Goal: Register for event/course

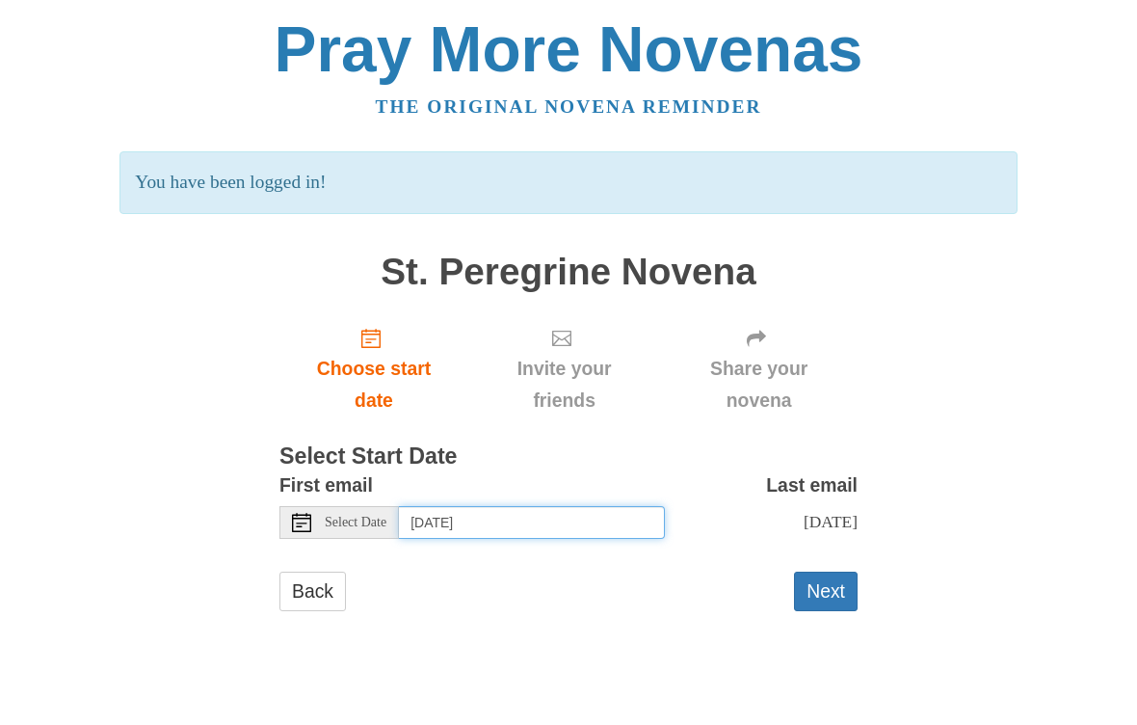
click at [560, 510] on input "Thursday, October 16th" at bounding box center [532, 522] width 266 height 33
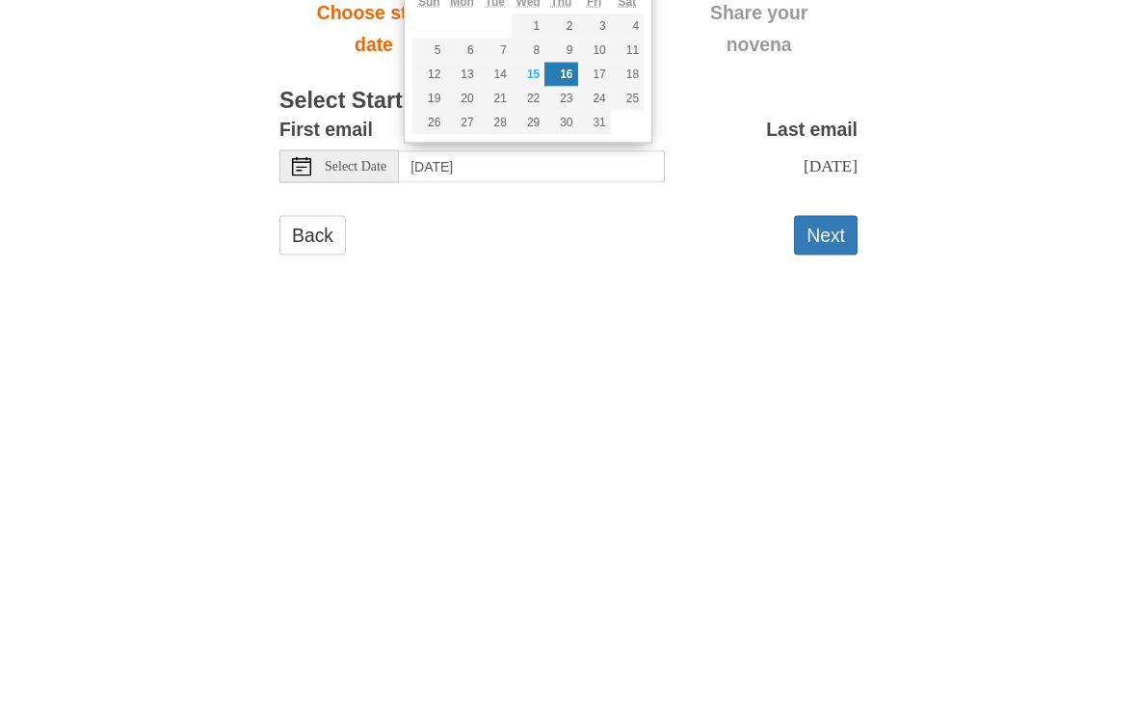
click at [817, 572] on button "Next" at bounding box center [826, 592] width 64 height 40
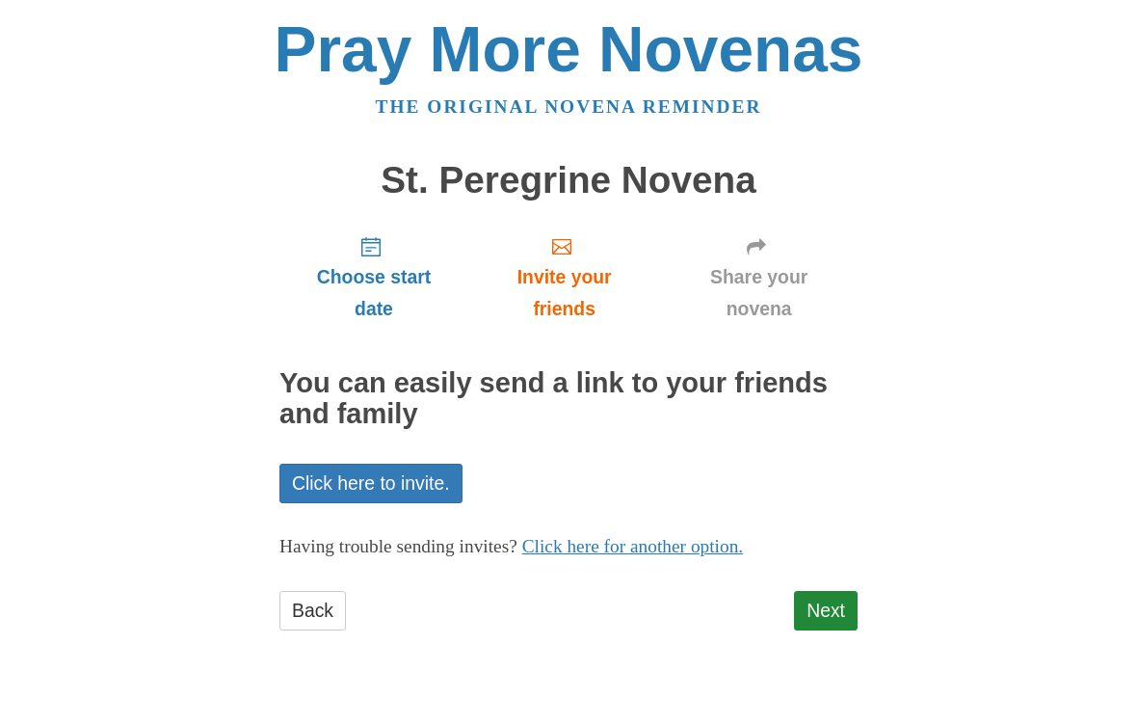
click at [833, 598] on link "Next" at bounding box center [826, 611] width 64 height 40
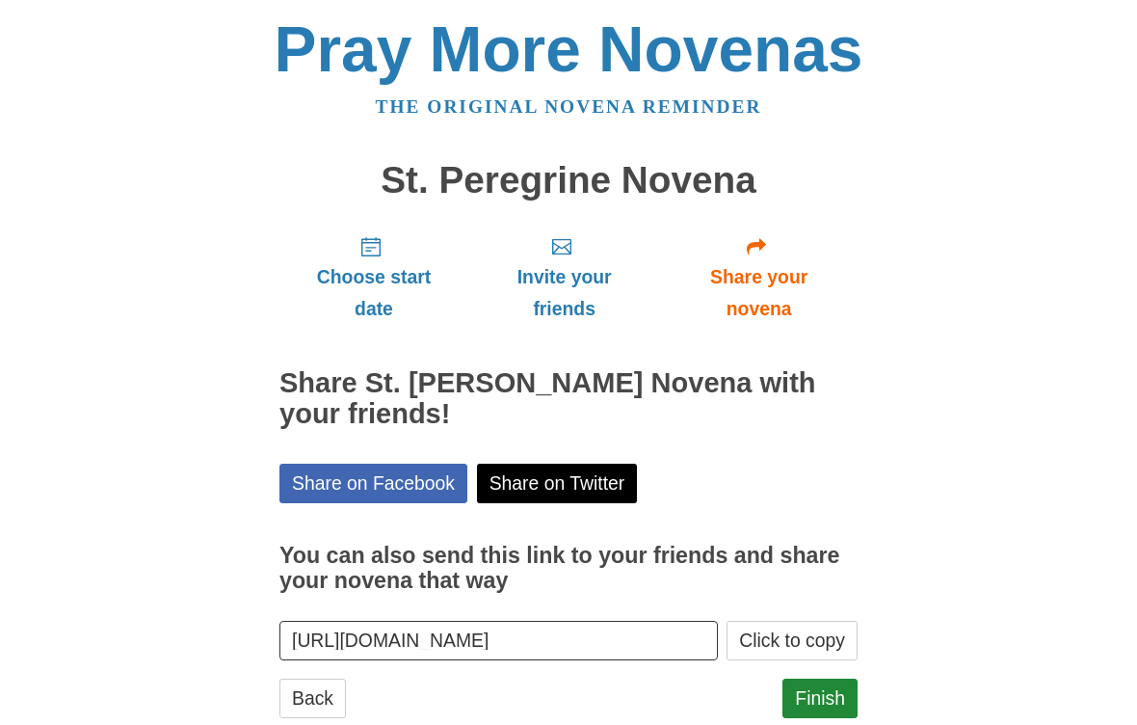
click at [413, 271] on span "Choose start date" at bounding box center [374, 293] width 150 height 64
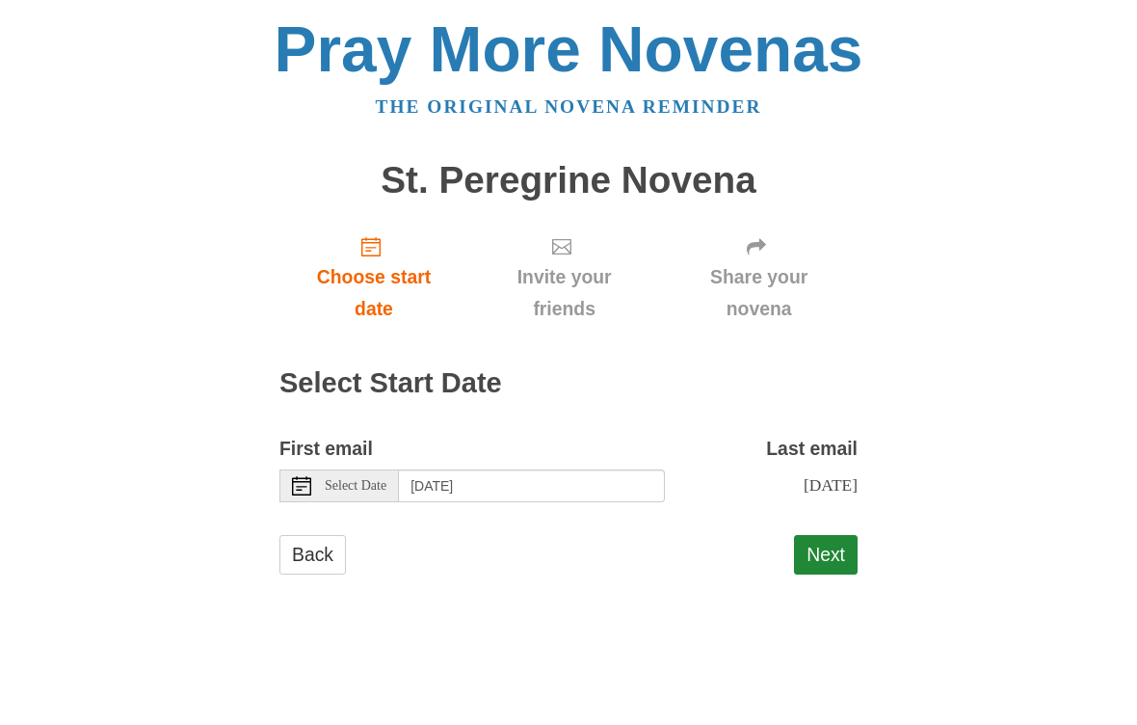
click at [344, 479] on span "Select Date" at bounding box center [356, 485] width 62 height 13
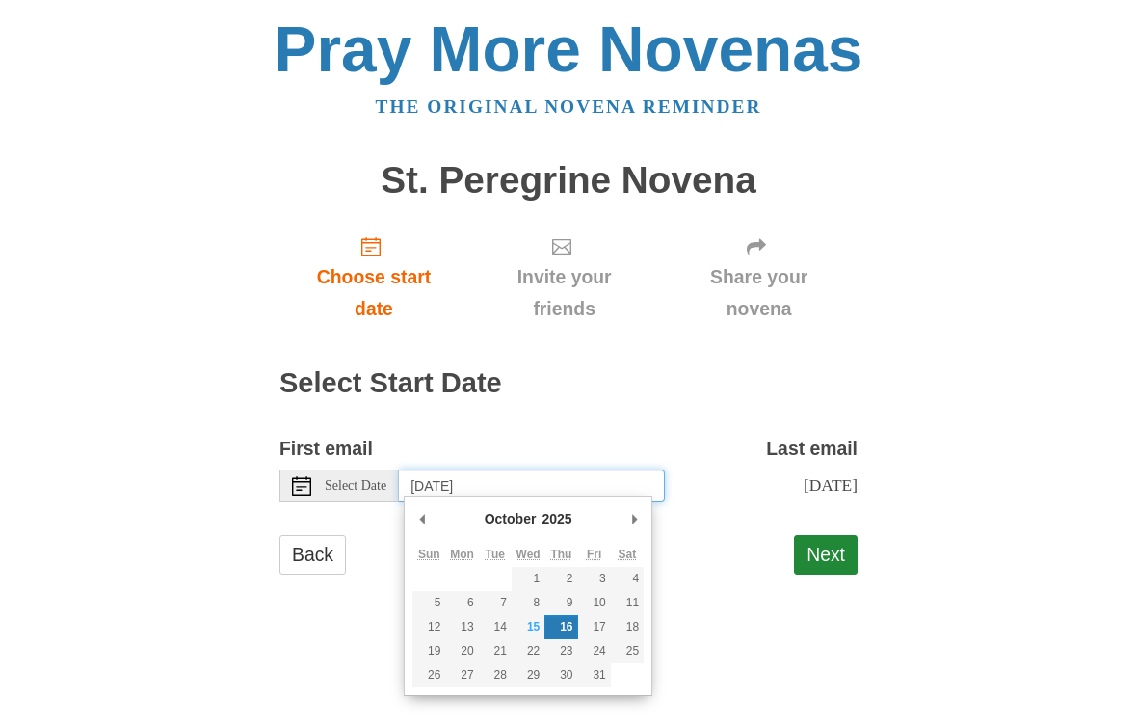
type input "Friday, October 17th"
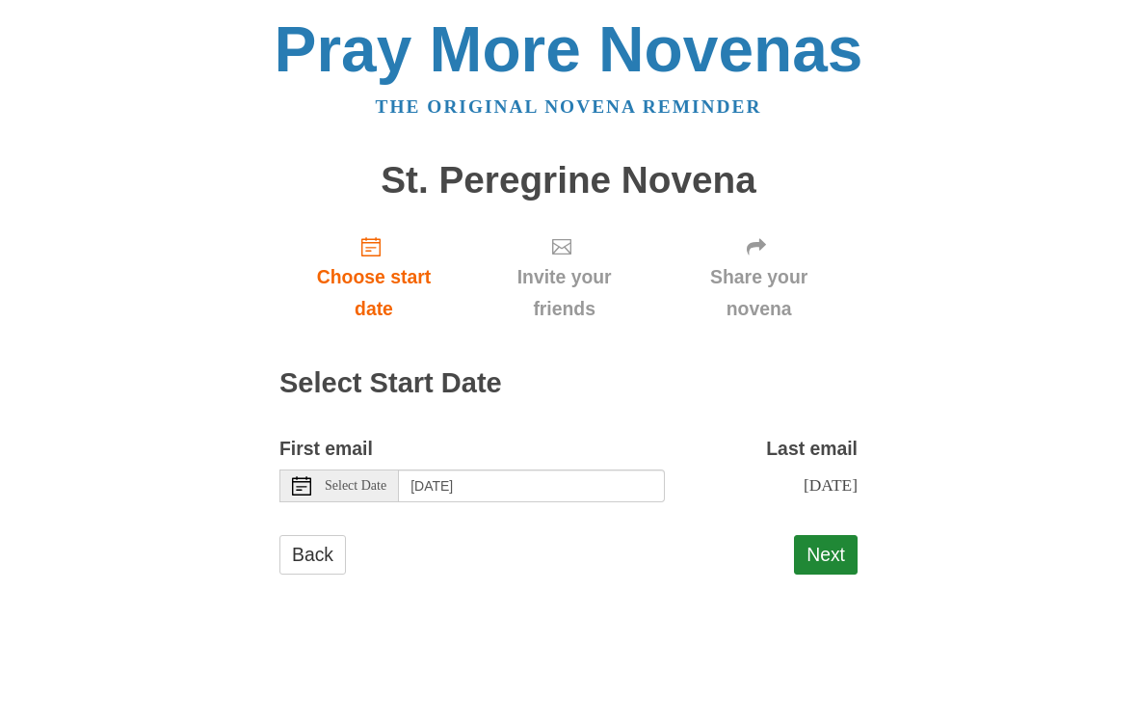
click at [834, 542] on button "Next" at bounding box center [826, 555] width 64 height 40
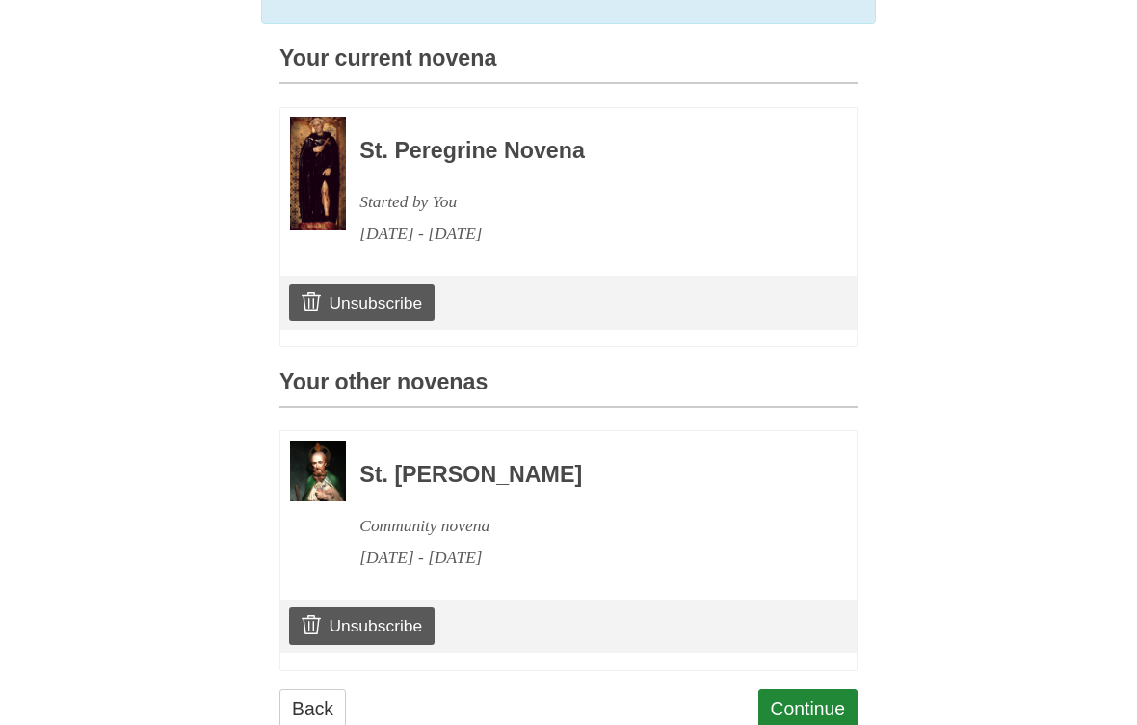
scroll to position [514, 0]
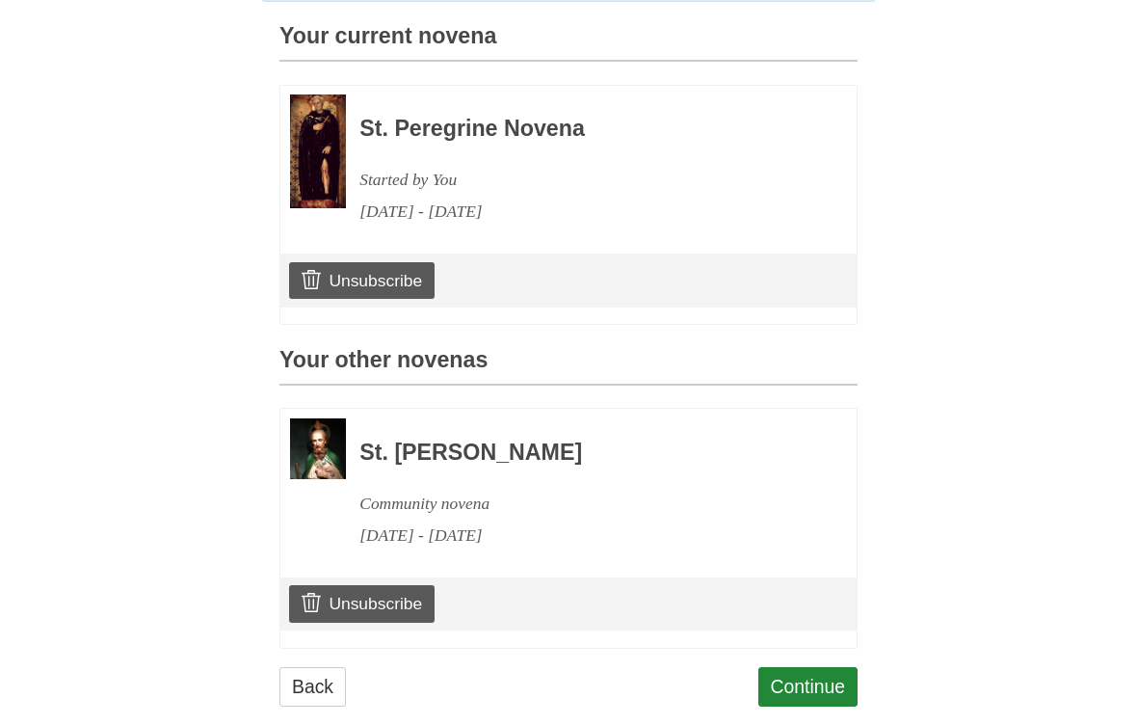
click at [837, 667] on link "Continue" at bounding box center [809, 687] width 100 height 40
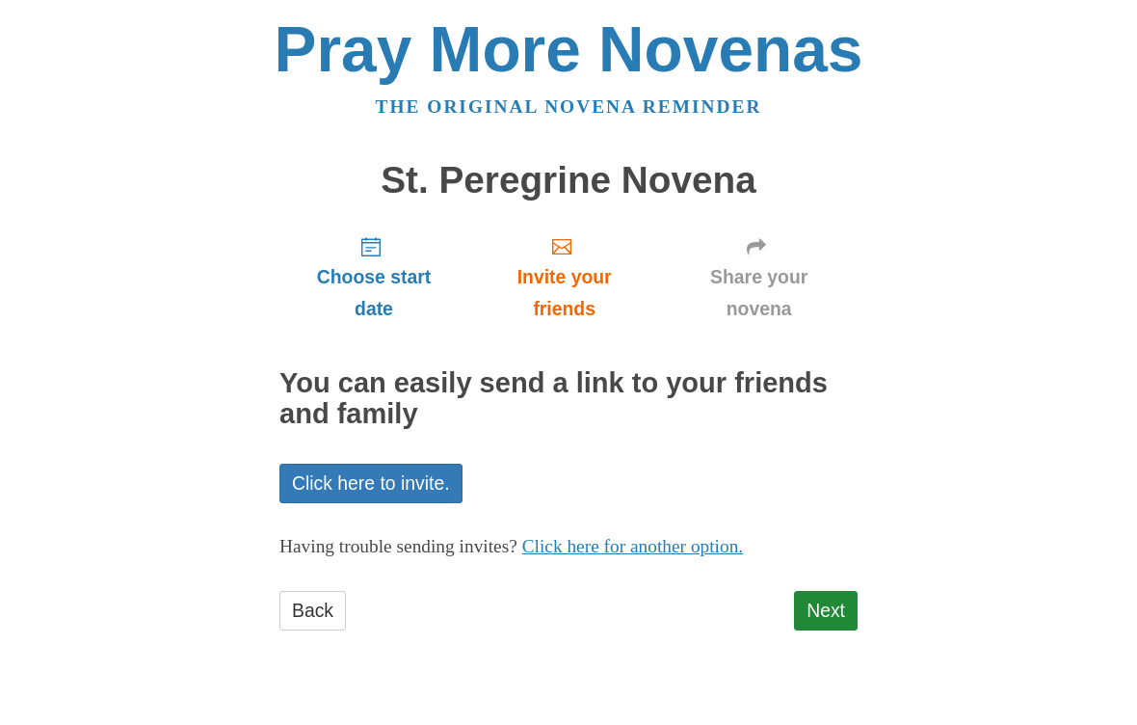
click at [848, 608] on link "Next" at bounding box center [826, 611] width 64 height 40
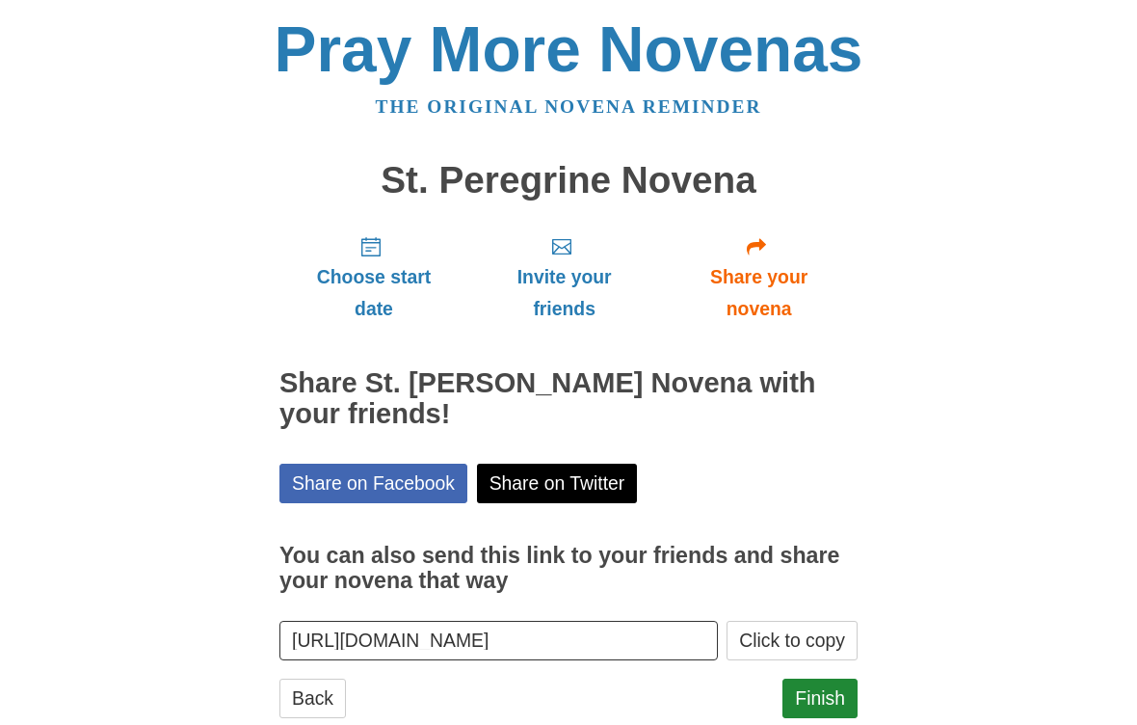
click at [825, 684] on link "Finish" at bounding box center [820, 699] width 75 height 40
